Goal: Obtain resource: Obtain resource

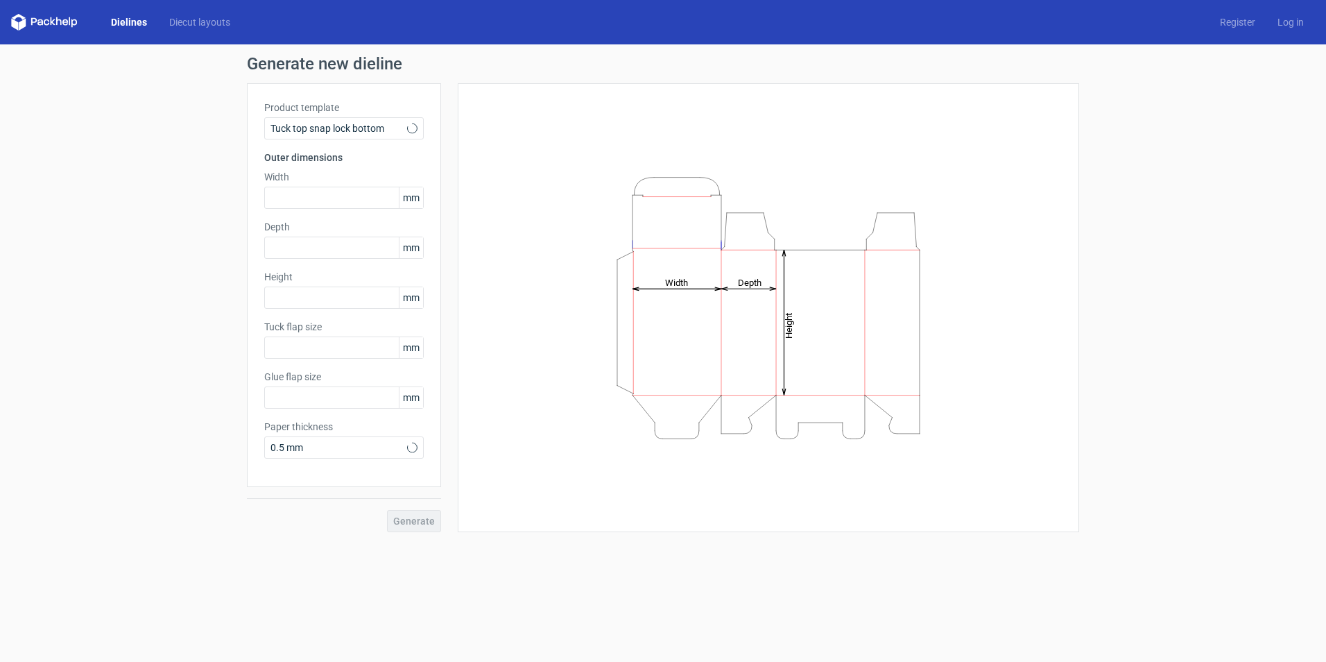
type input "15"
type input "10"
click at [362, 128] on span "Tuck top snap lock bottom" at bounding box center [339, 128] width 137 height 14
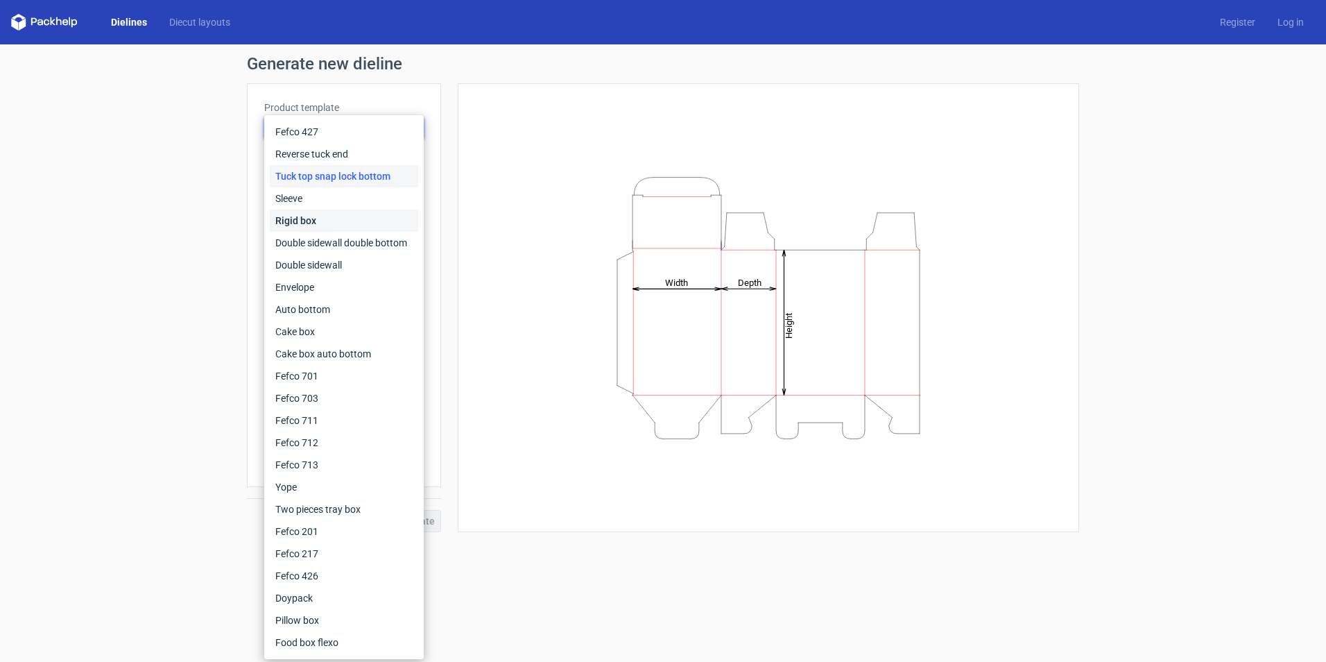
click at [345, 228] on div "Rigid box" at bounding box center [344, 220] width 148 height 22
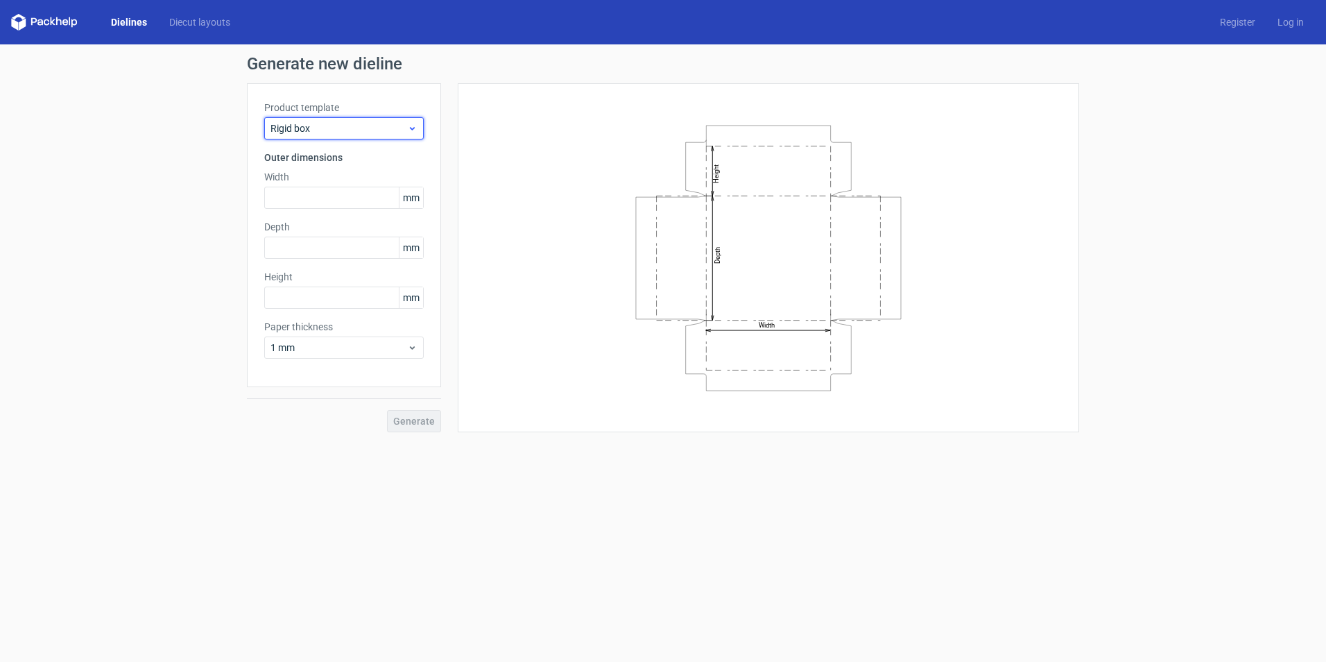
click at [352, 135] on div "Rigid box" at bounding box center [344, 128] width 160 height 22
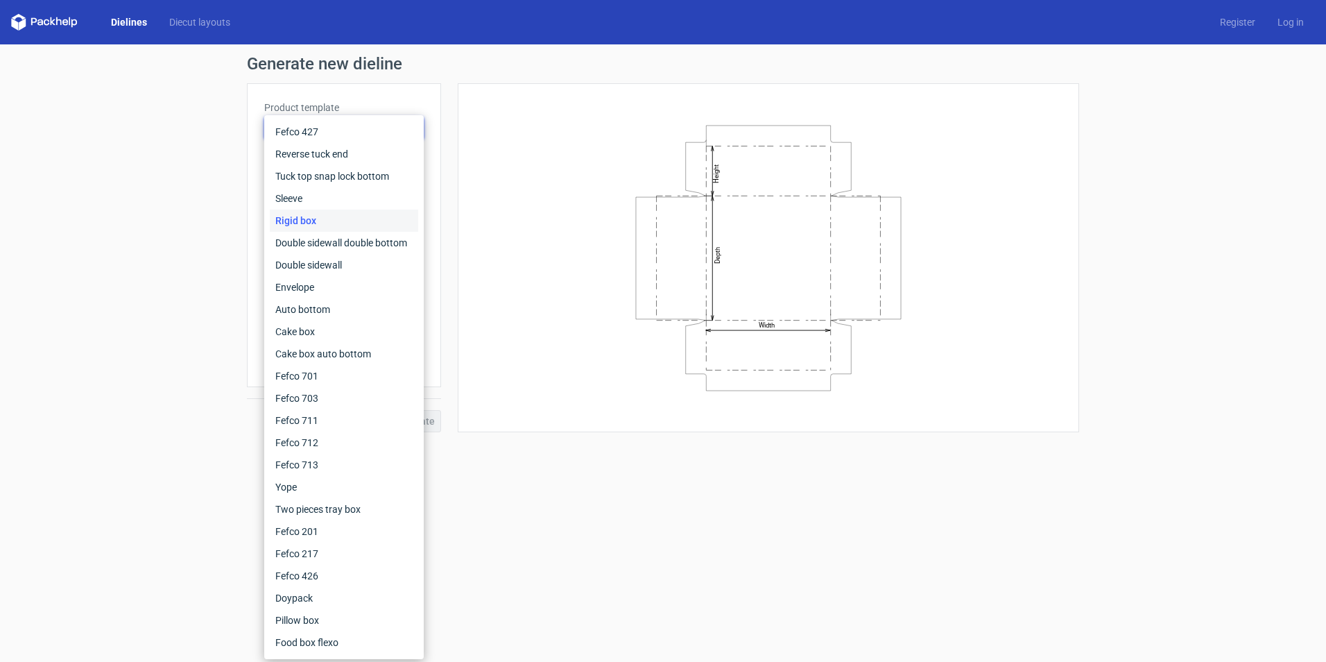
click at [166, 303] on div "Generate new dieline Product template Rigid box Outer dimensions Width mm Depth…" at bounding box center [663, 243] width 1326 height 399
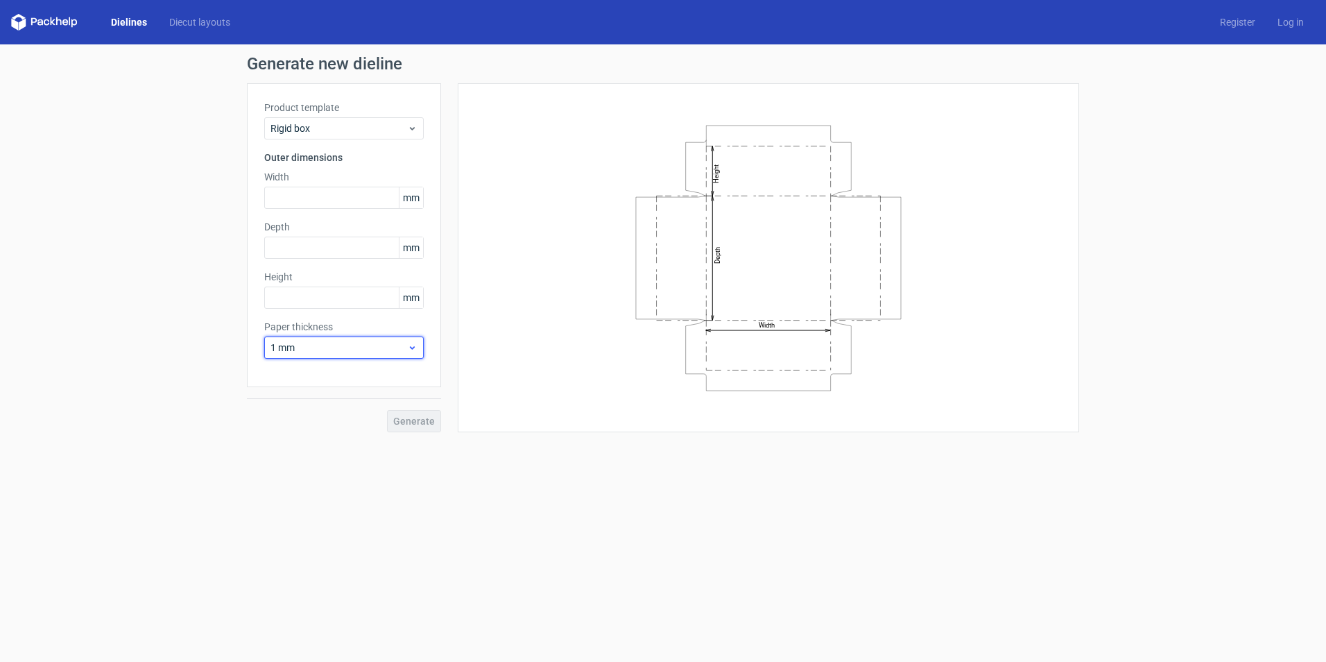
click at [398, 350] on span "1 mm" at bounding box center [339, 348] width 137 height 14
click at [160, 148] on div "Generate new dieline Product template Rigid box Outer dimensions Width mm Depth…" at bounding box center [663, 243] width 1326 height 399
click at [189, 24] on link "Diecut layouts" at bounding box center [199, 22] width 83 height 14
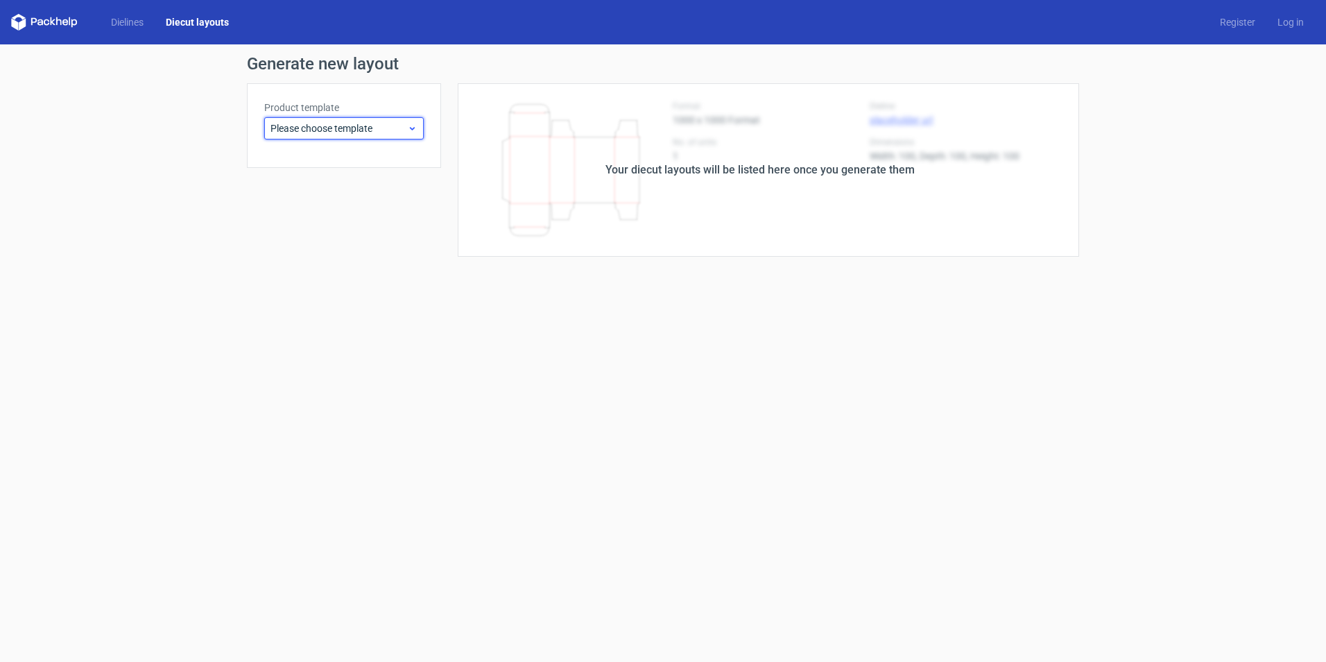
click at [359, 132] on span "Please choose template" at bounding box center [339, 128] width 137 height 14
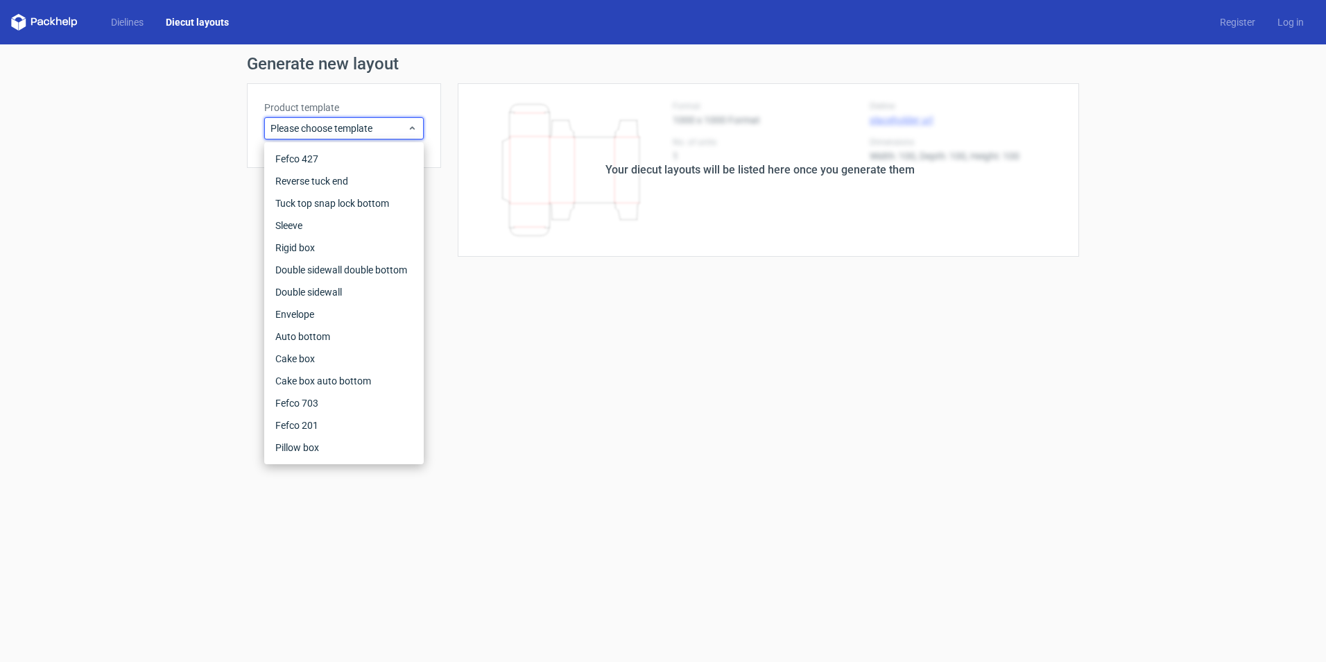
click at [186, 129] on div "Generate new layout Product template Please choose template Your diecut layouts…" at bounding box center [663, 155] width 1326 height 223
